Goal: Information Seeking & Learning: Compare options

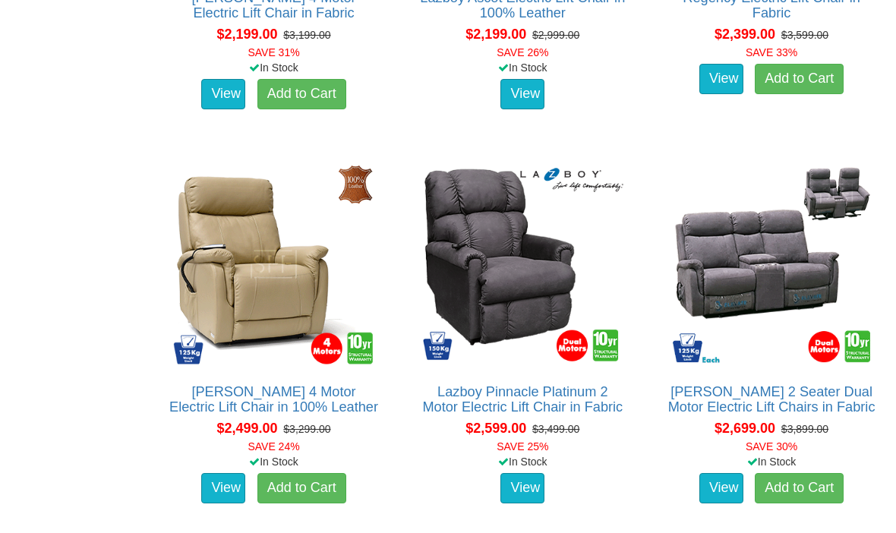
scroll to position [2835, 0]
click at [506, 415] on link "Lazboy Pinnacle Platinum 2 Motor Electric Lift Chair in Fabric" at bounding box center [522, 399] width 201 height 30
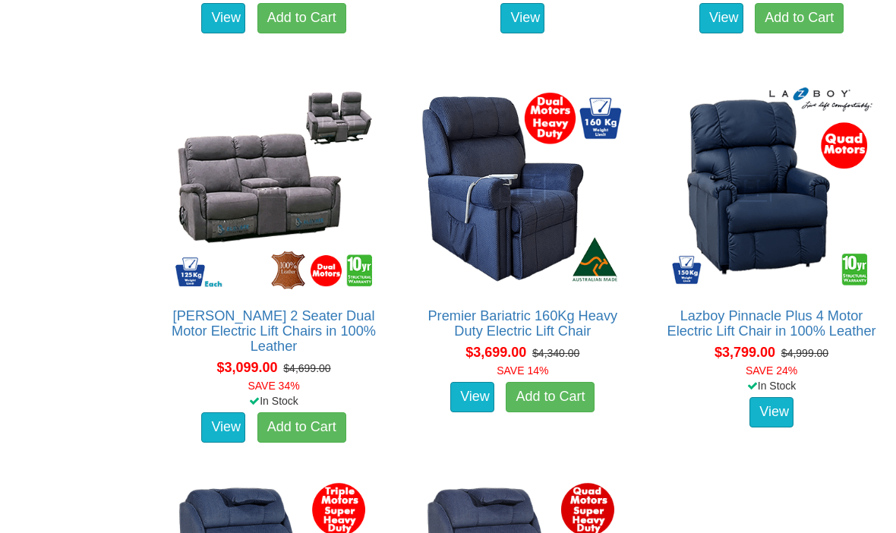
scroll to position [3304, 0]
click at [819, 337] on link "Lazboy Pinnacle Plus 4 Motor Electric Lift Chair in 100% Leather" at bounding box center [772, 324] width 209 height 30
